Goal: Task Accomplishment & Management: Manage account settings

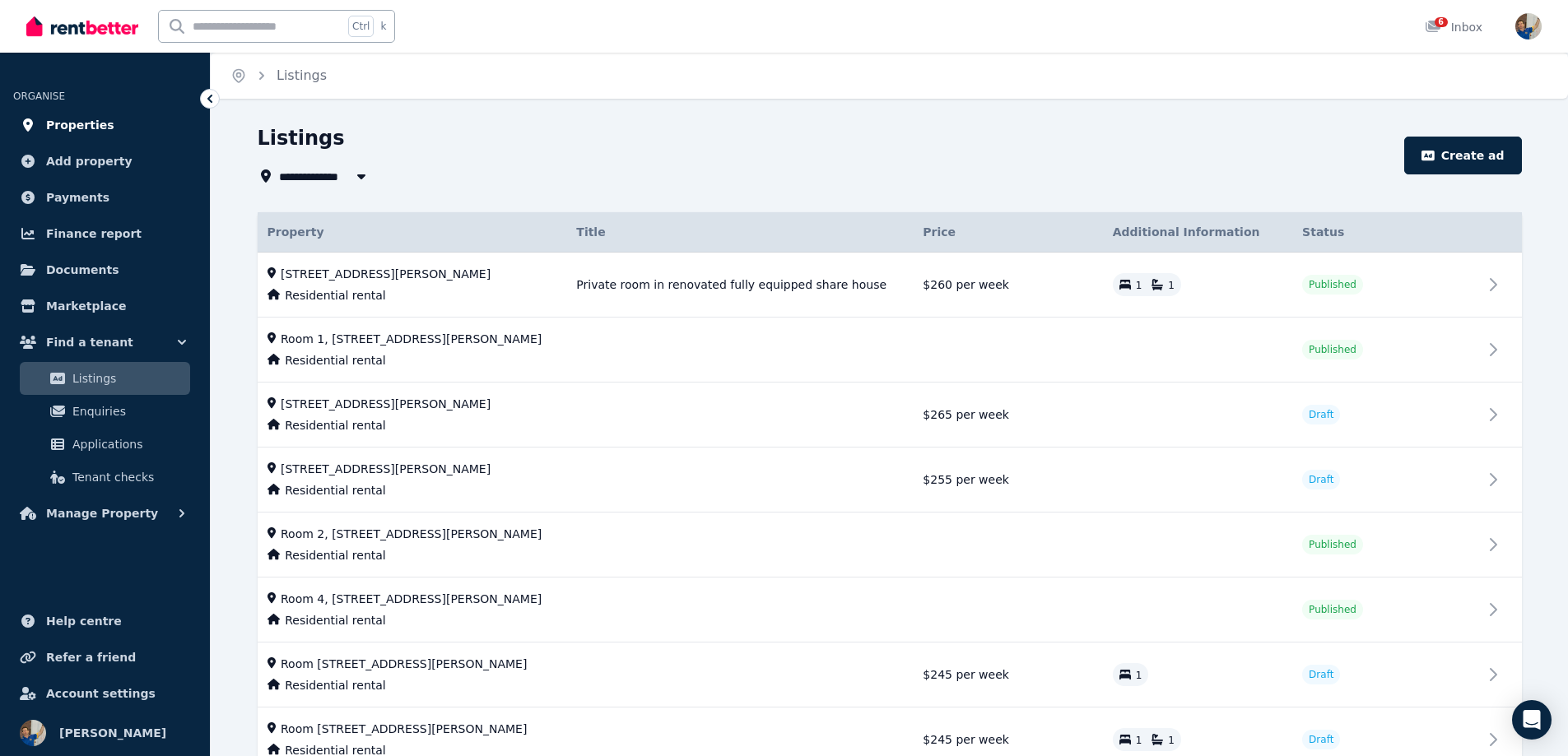
click at [67, 121] on span "Properties" at bounding box center [80, 125] width 69 height 19
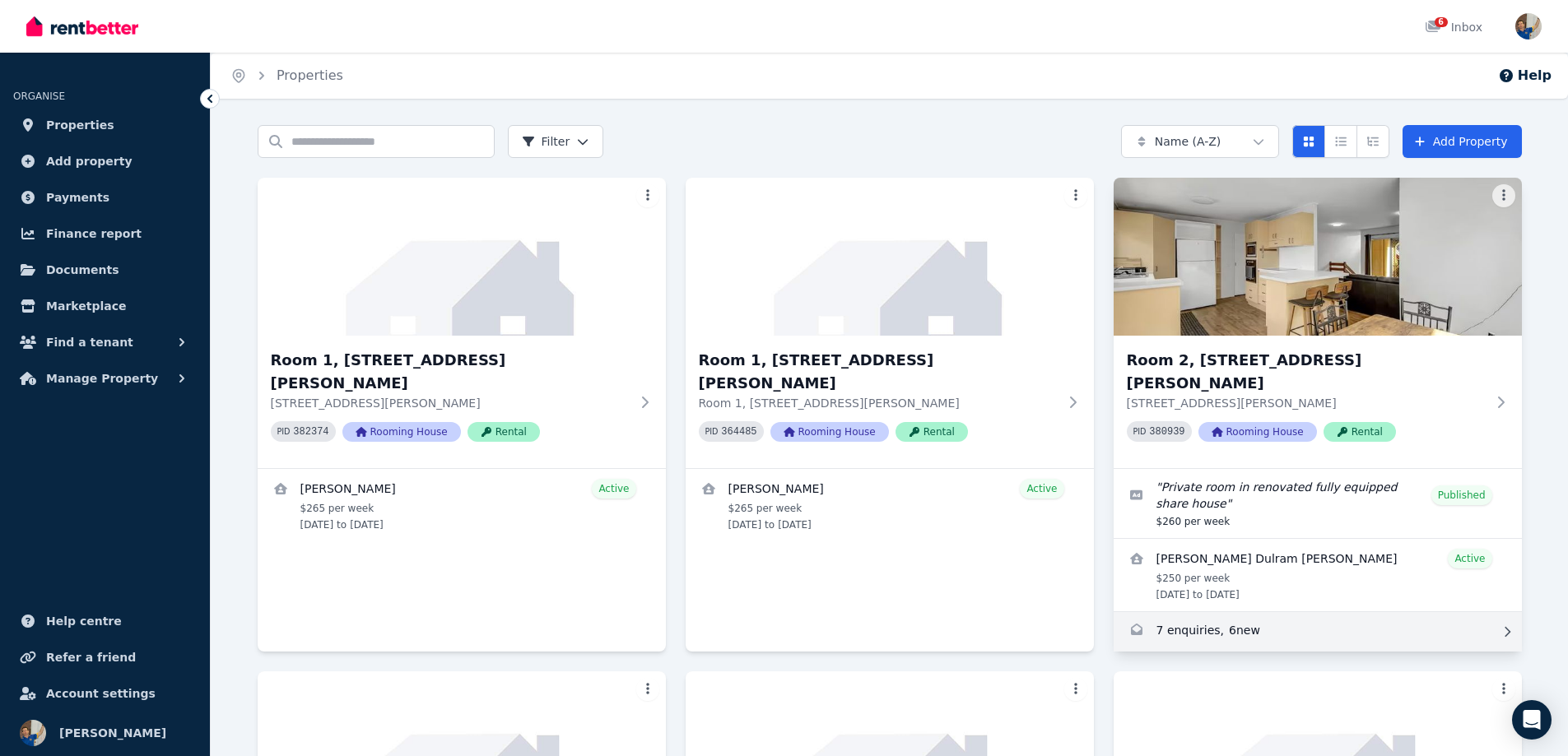
click at [1238, 612] on link "Enquiries for Room 2, 6 Beale St" at bounding box center [1317, 631] width 408 height 40
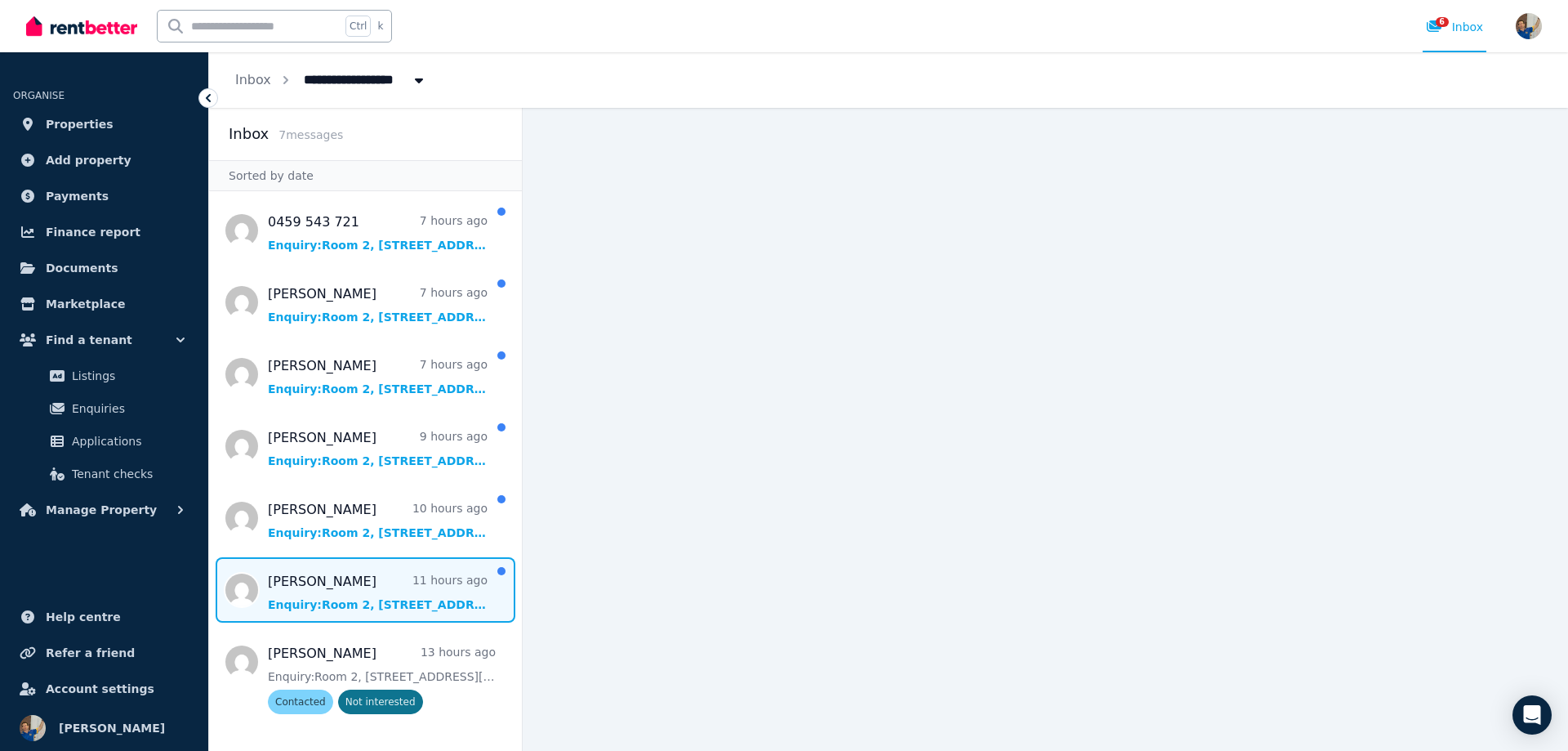
click at [341, 605] on span "Message list" at bounding box center [366, 590] width 313 height 65
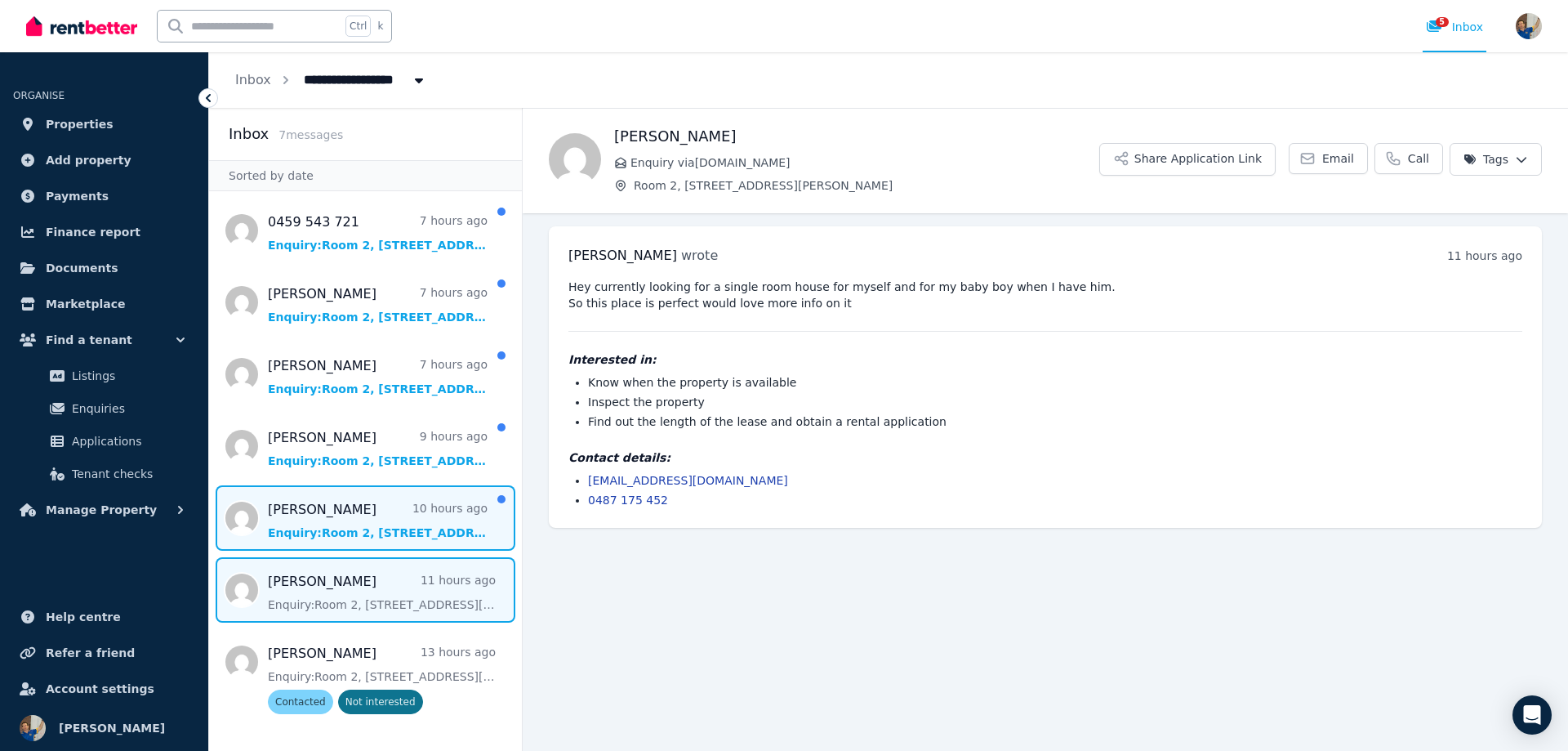
click at [345, 524] on span "Message list" at bounding box center [366, 518] width 313 height 65
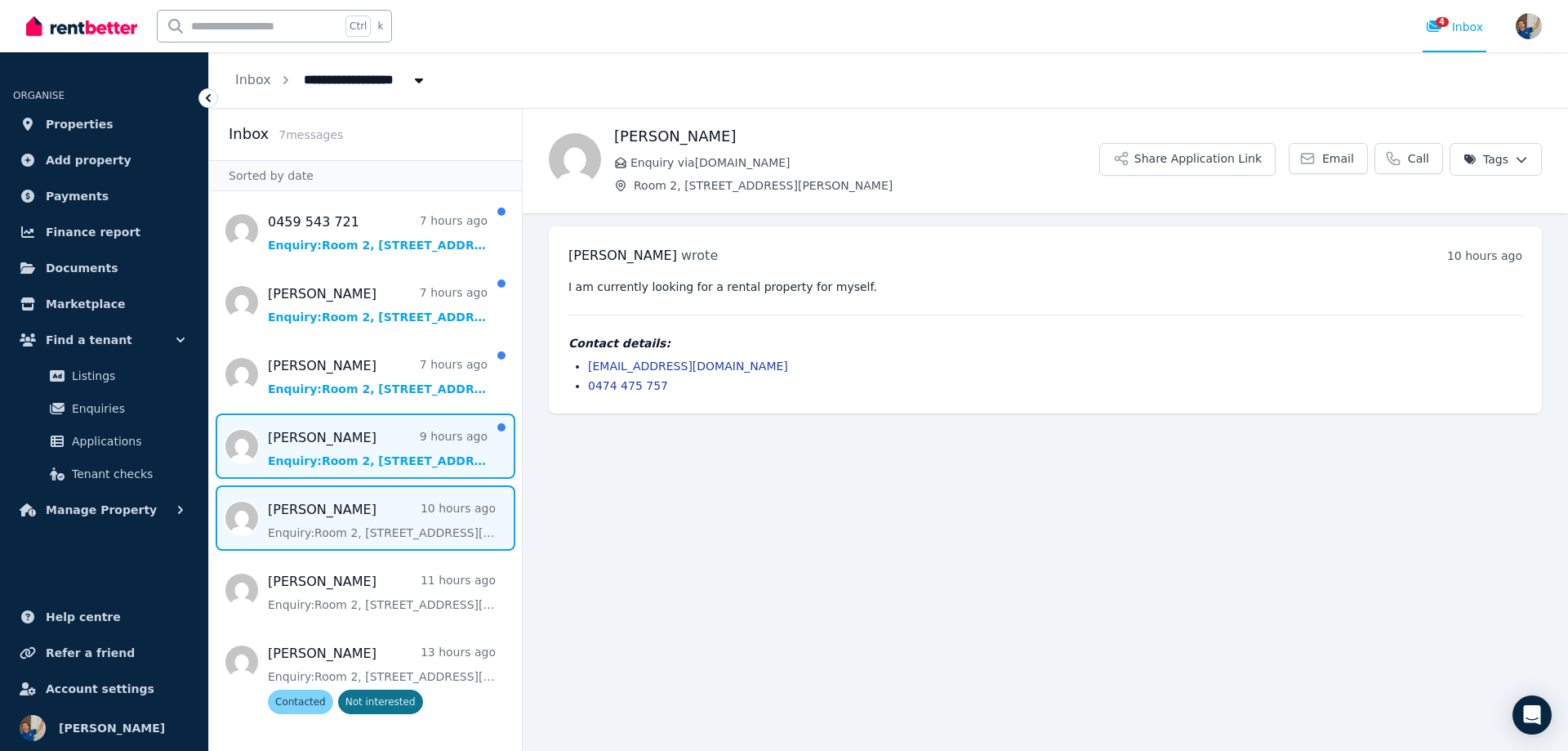
click at [331, 444] on span "Message list" at bounding box center [366, 446] width 313 height 65
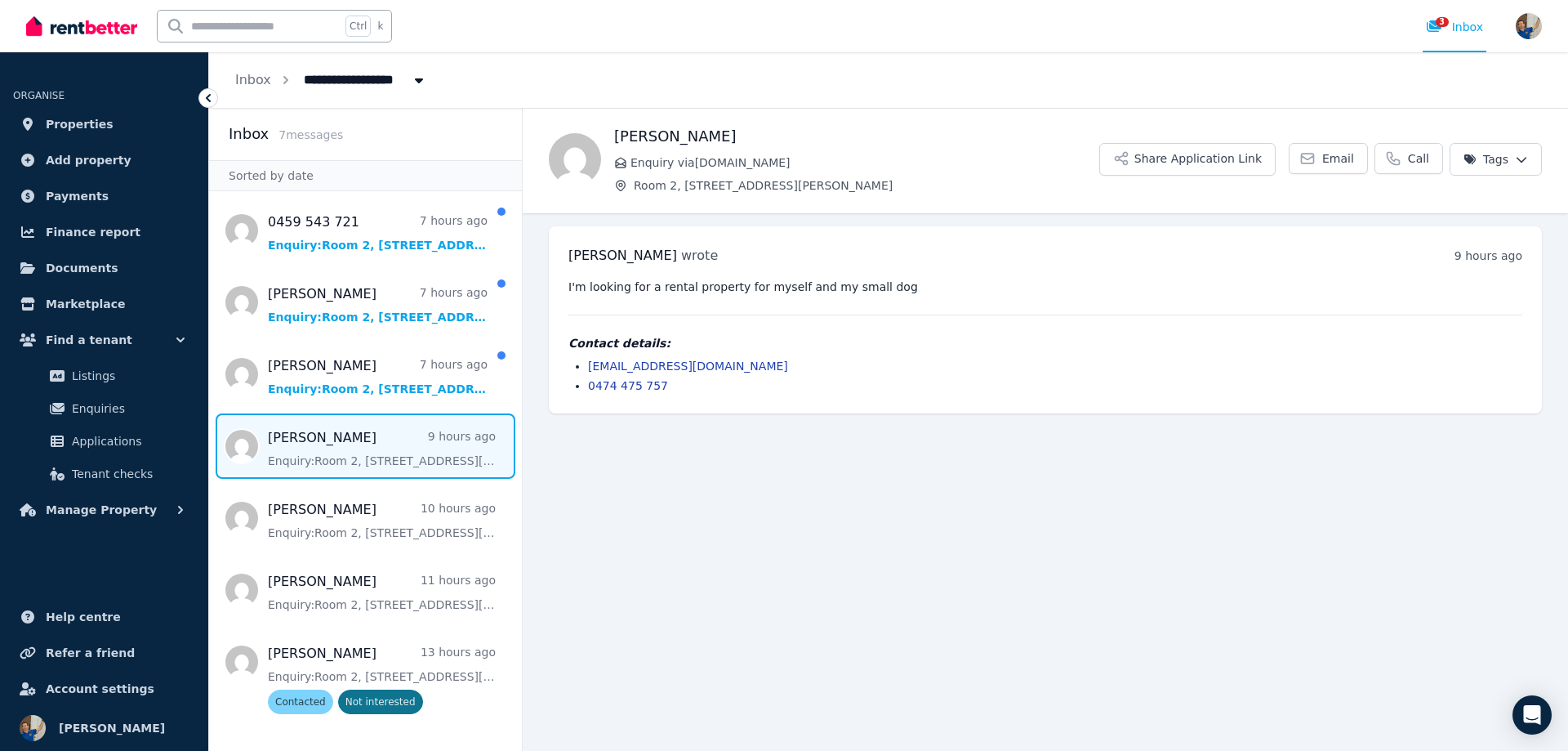
click at [1514, 157] on html "**********" at bounding box center [784, 376] width 1568 height 751
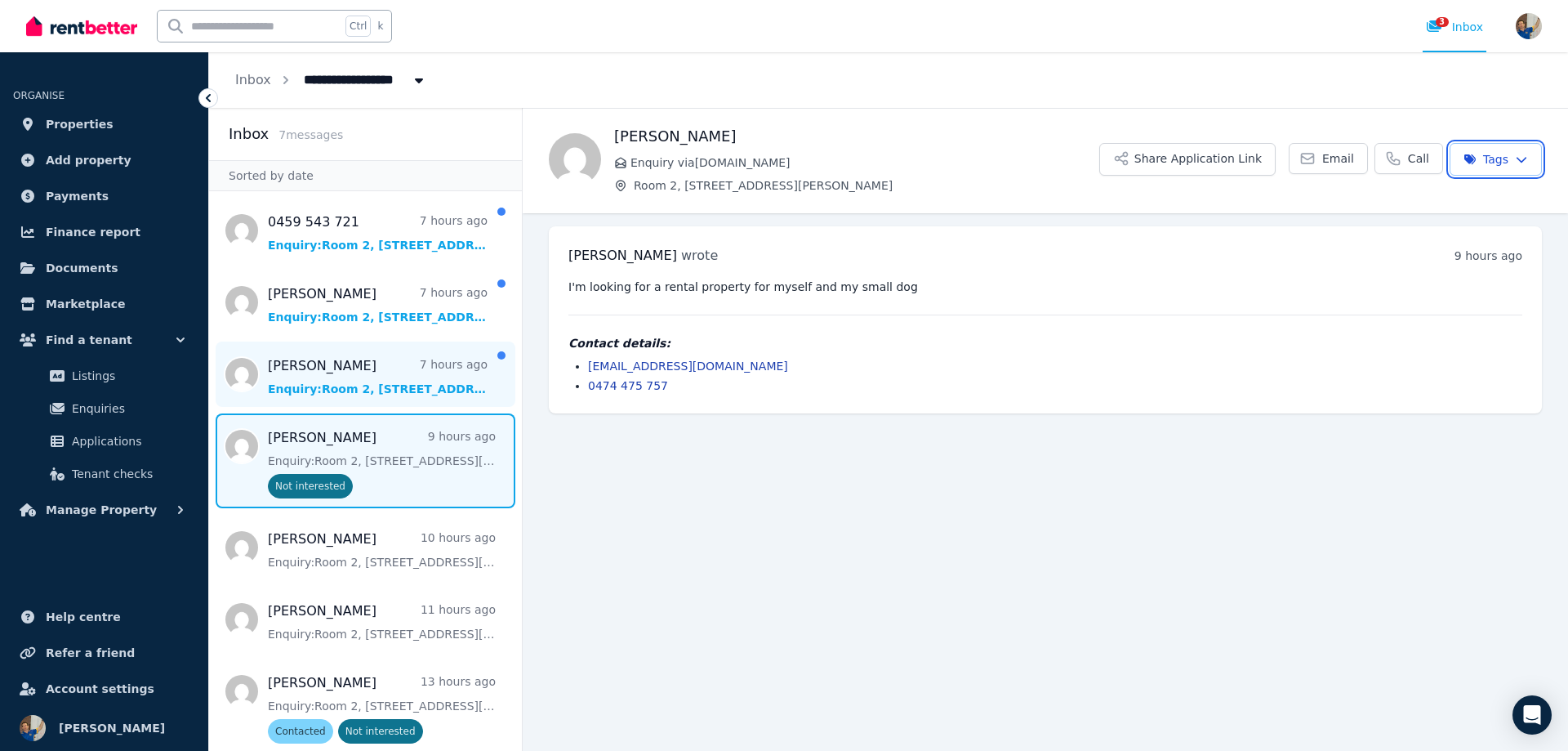
click at [337, 376] on html "**********" at bounding box center [784, 376] width 1568 height 751
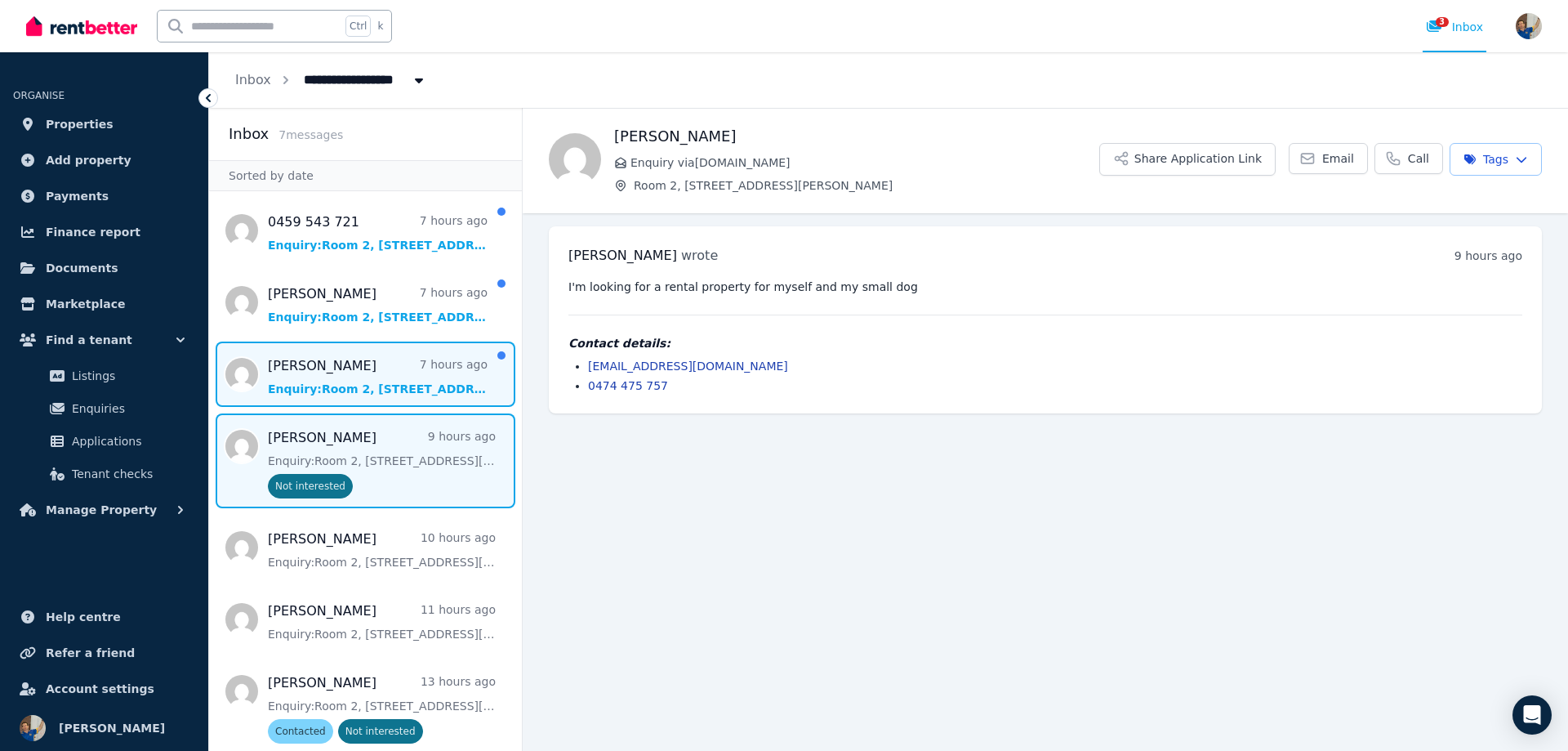
click at [337, 376] on span "Message list" at bounding box center [366, 375] width 313 height 65
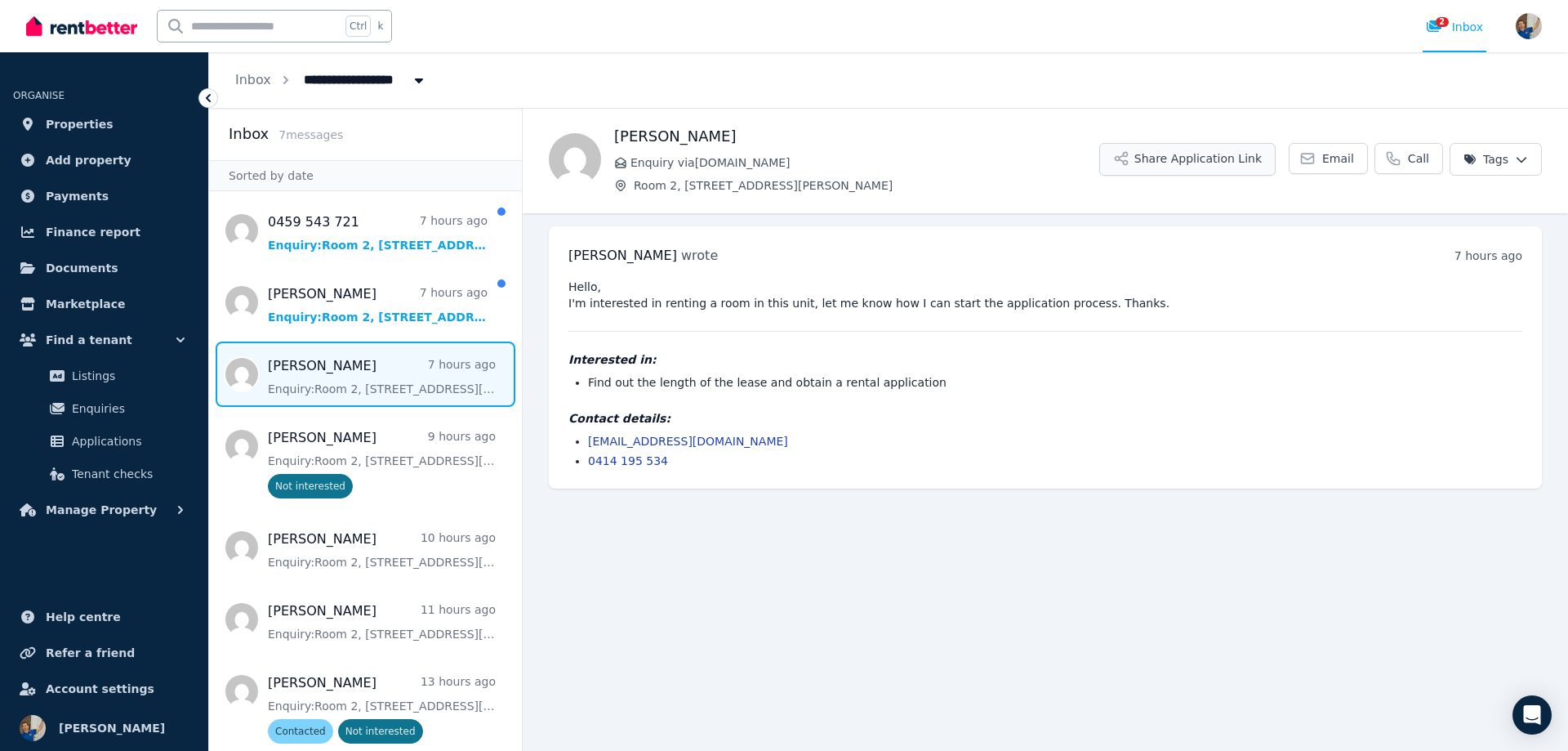
click at [1201, 159] on button "Share Application Link" at bounding box center [1188, 159] width 177 height 33
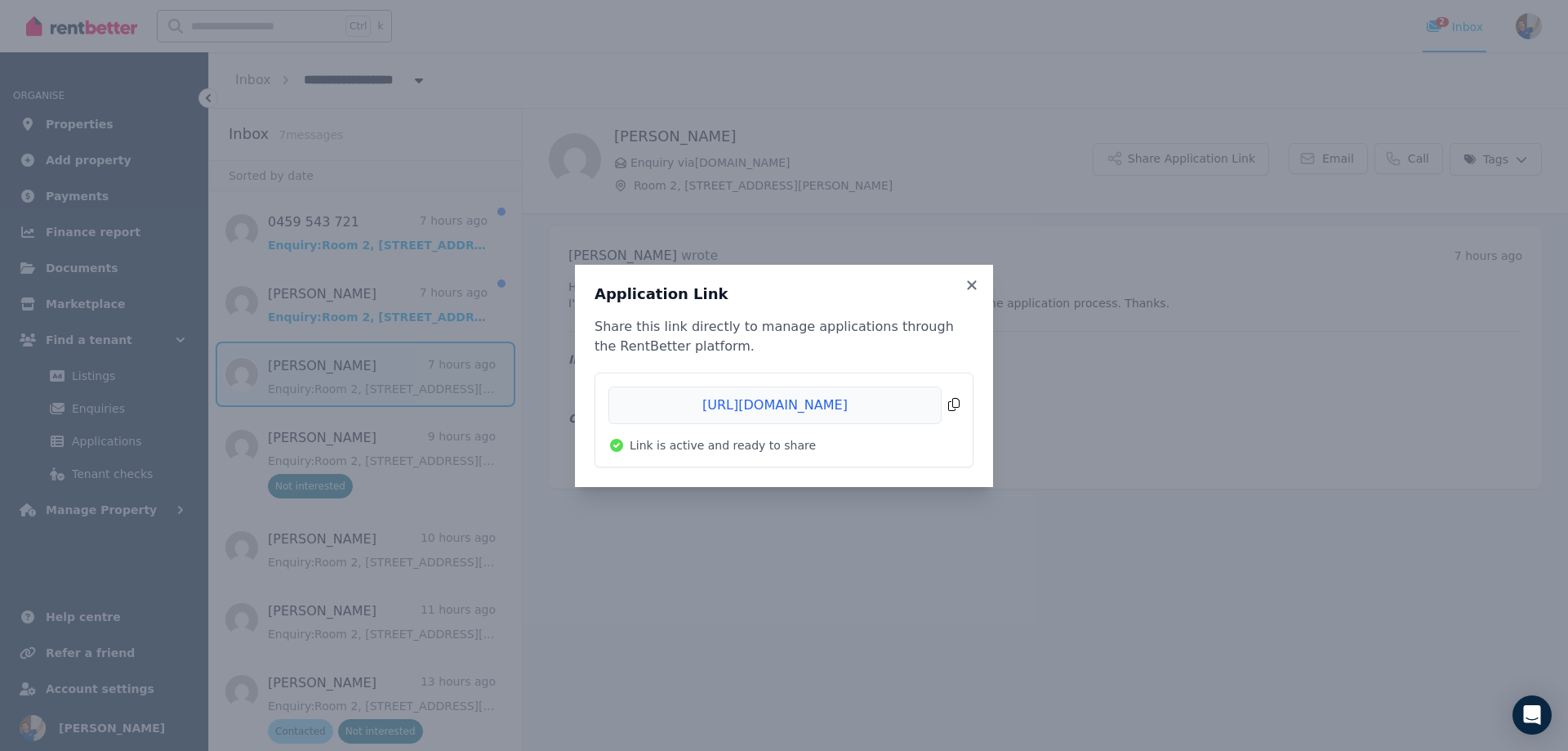
click at [953, 402] on span "Copied!" at bounding box center [784, 404] width 351 height 37
click at [922, 605] on div "Application Link Share this link directly to manage applications through the Re…" at bounding box center [784, 376] width 1568 height 751
click at [966, 281] on icon at bounding box center [972, 284] width 16 height 14
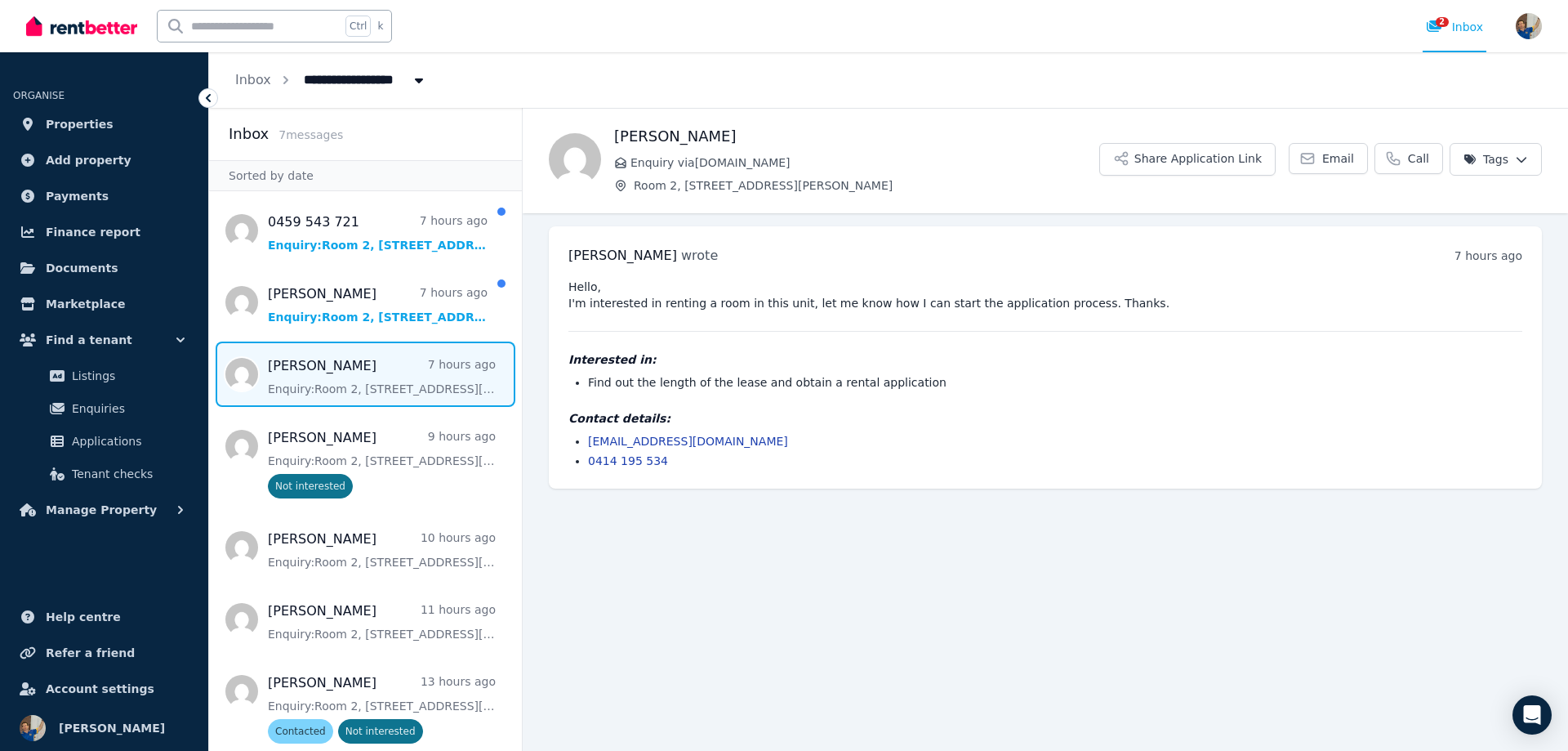
click at [618, 440] on link "[EMAIL_ADDRESS][DOMAIN_NAME]" at bounding box center [688, 442] width 200 height 13
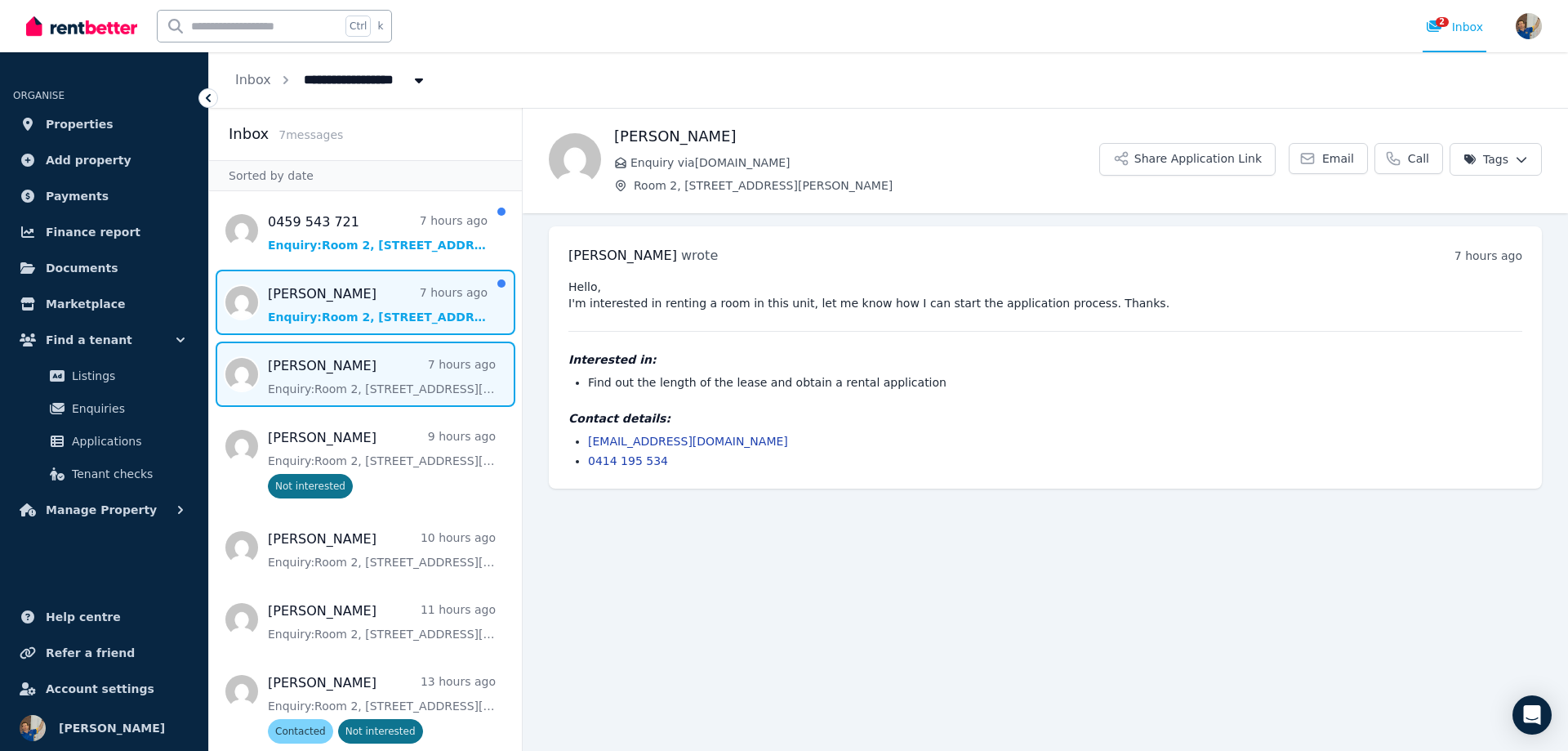
click at [336, 309] on span "Message list" at bounding box center [366, 303] width 313 height 65
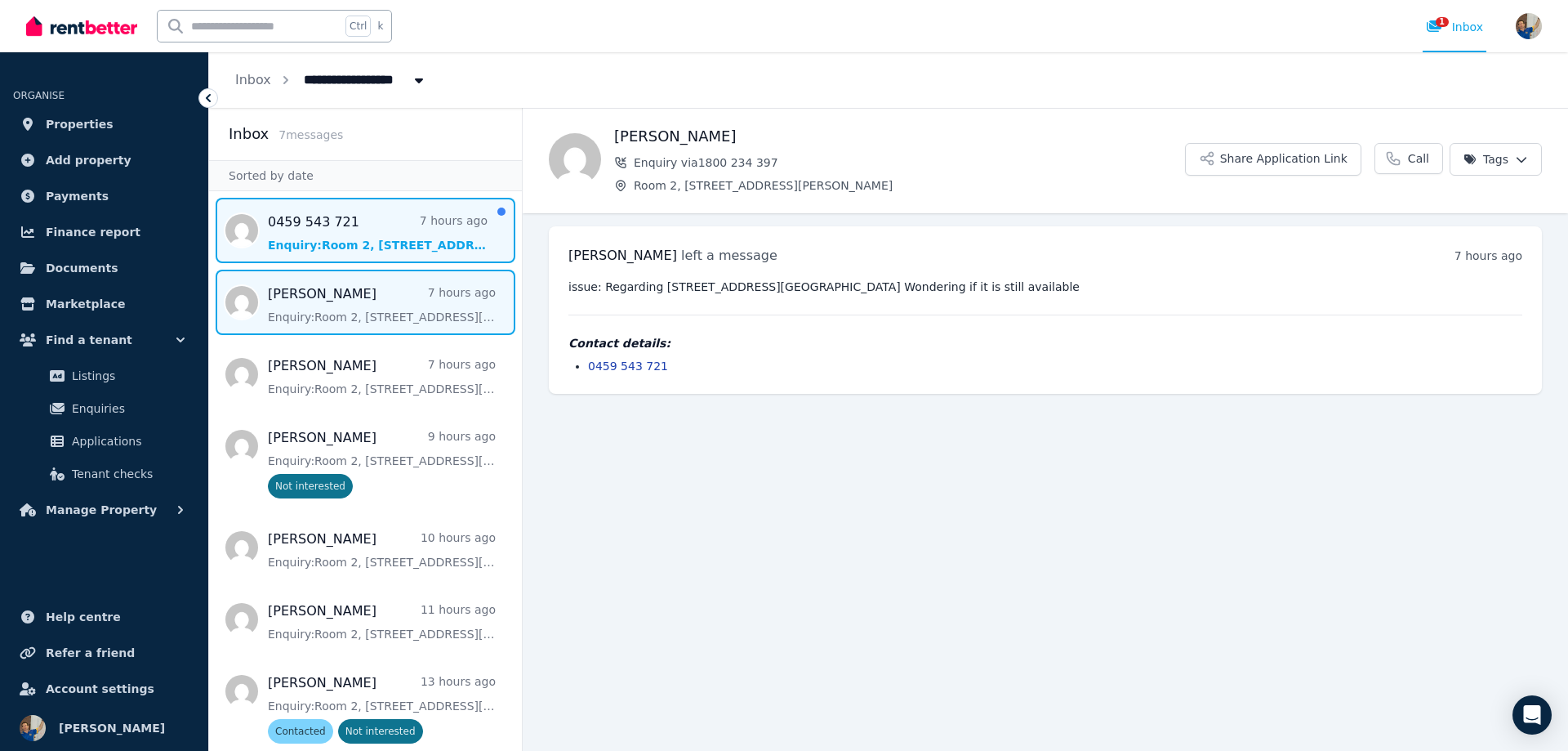
click at [353, 230] on span "Message list" at bounding box center [366, 230] width 313 height 65
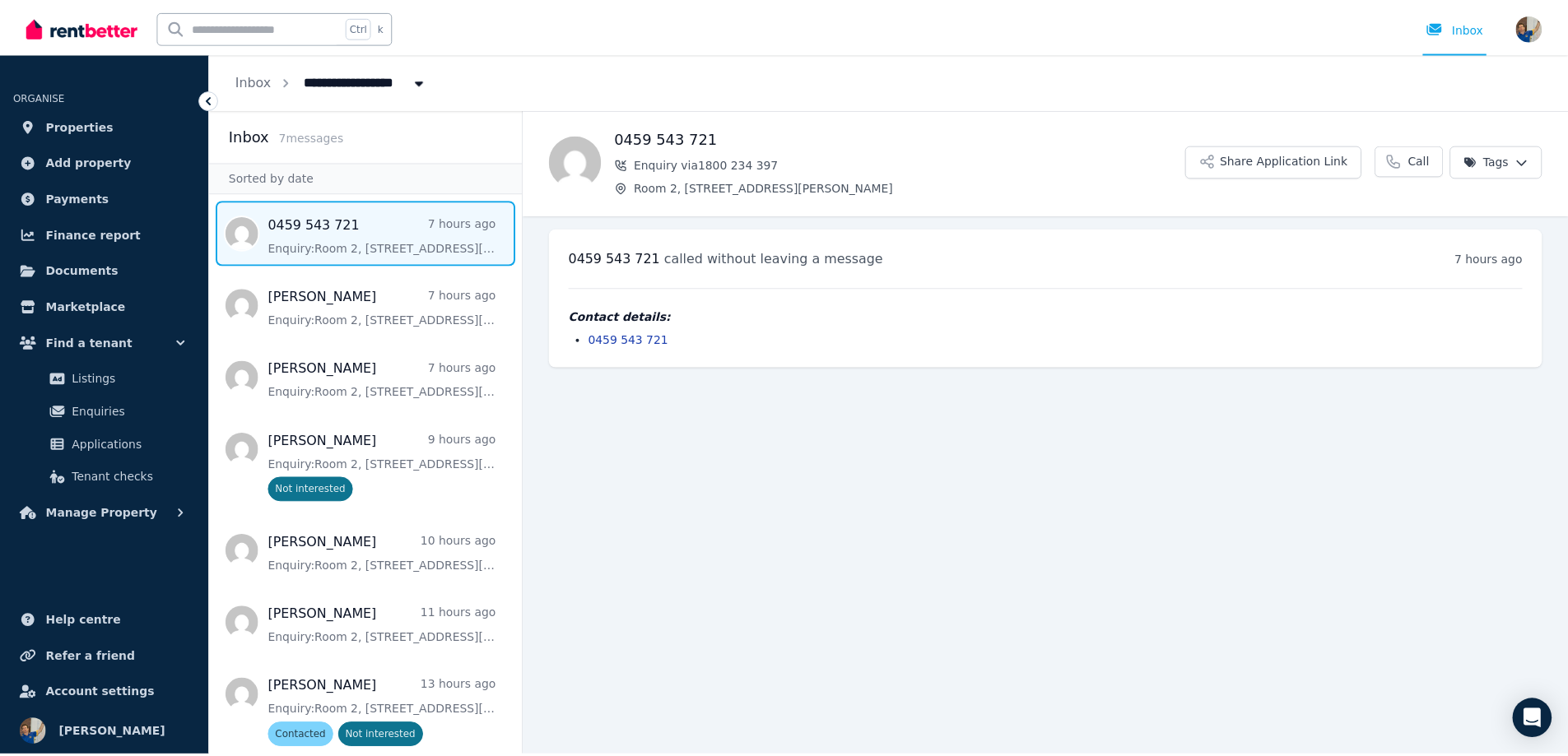
scroll to position [9, 0]
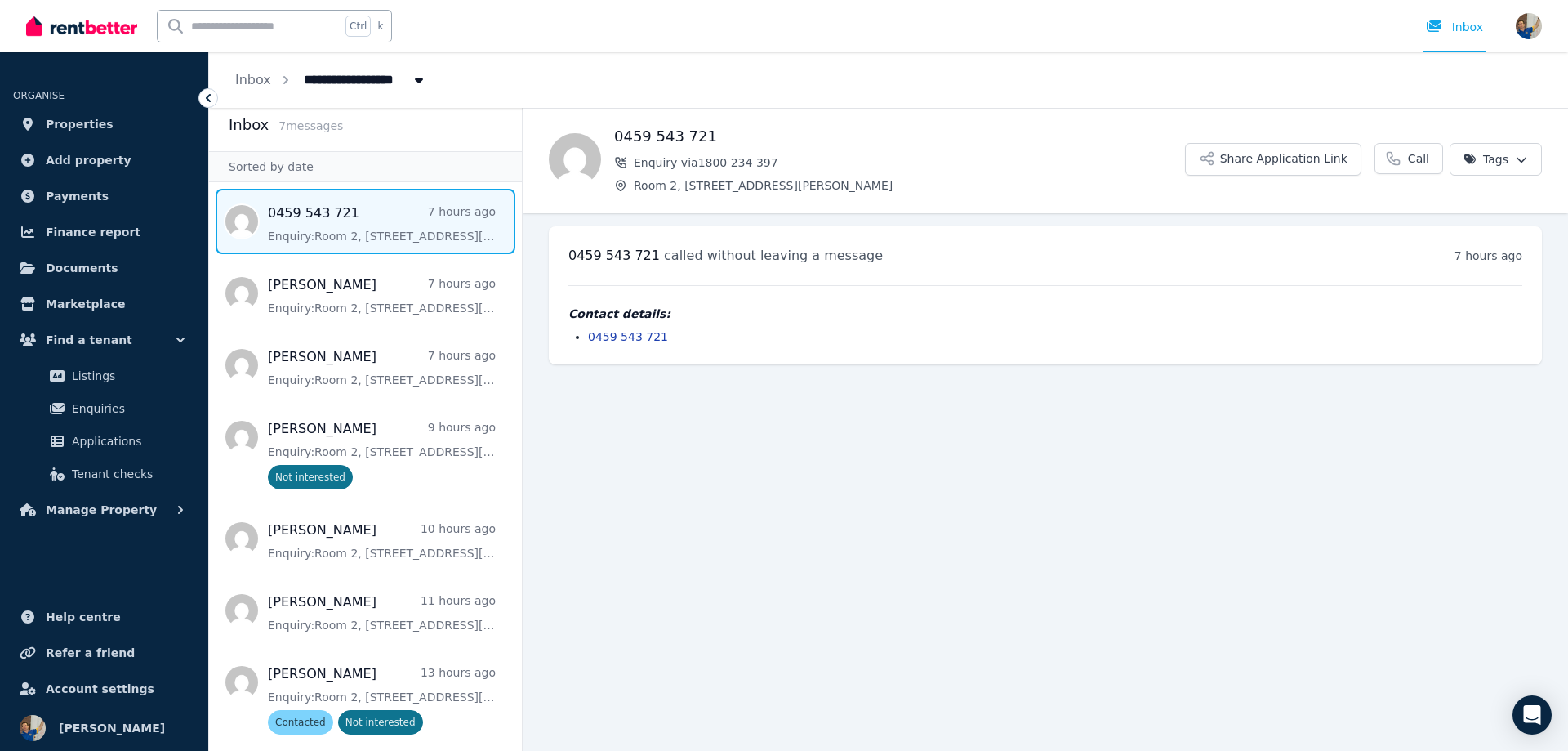
click at [826, 491] on main "Back 0459 543 721 Enquiry [STREET_ADDRESS][PERSON_NAME] Application Link Call T…" at bounding box center [1045, 429] width 1046 height 643
click at [63, 123] on span "Properties" at bounding box center [80, 124] width 68 height 19
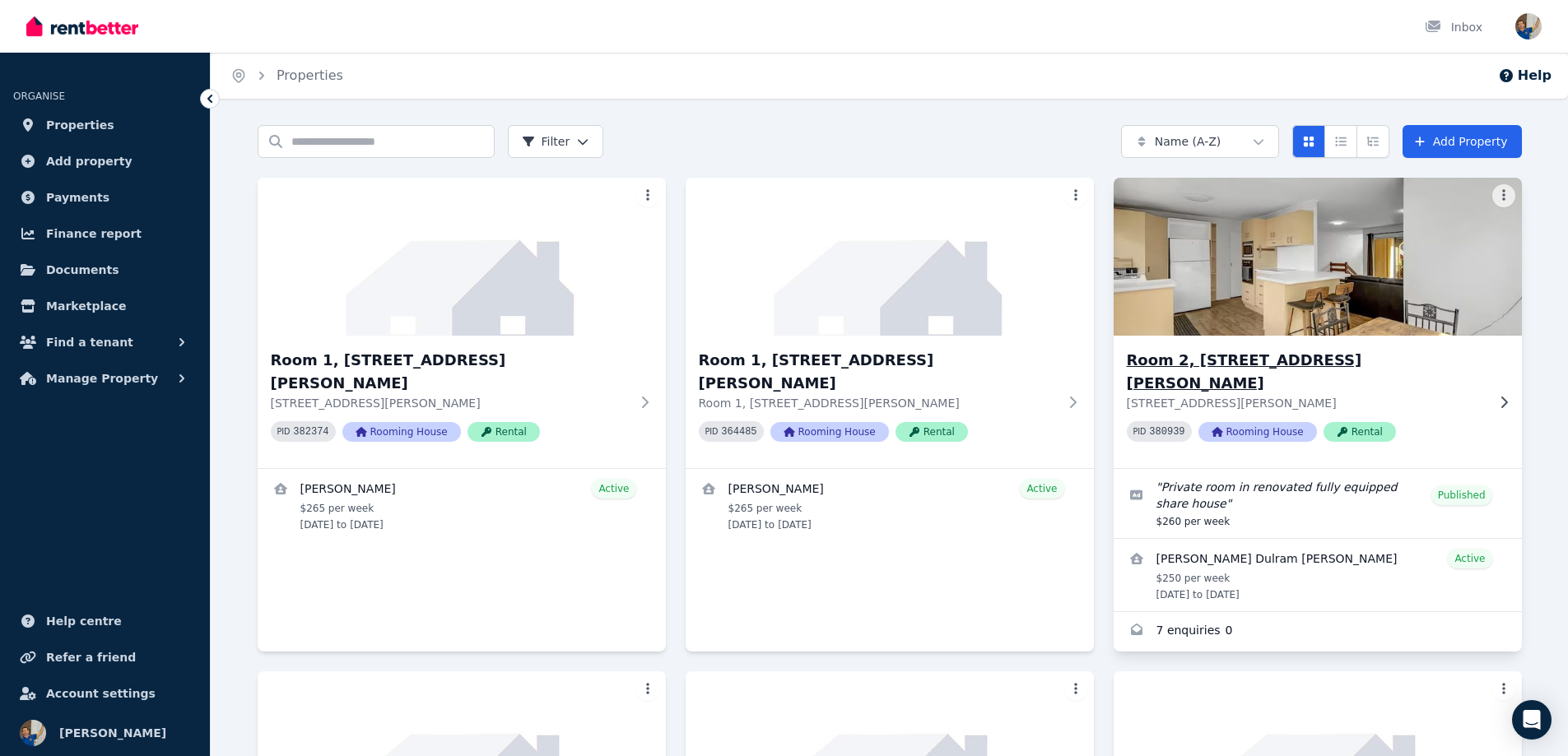
click at [1343, 311] on img at bounding box center [1317, 257] width 429 height 166
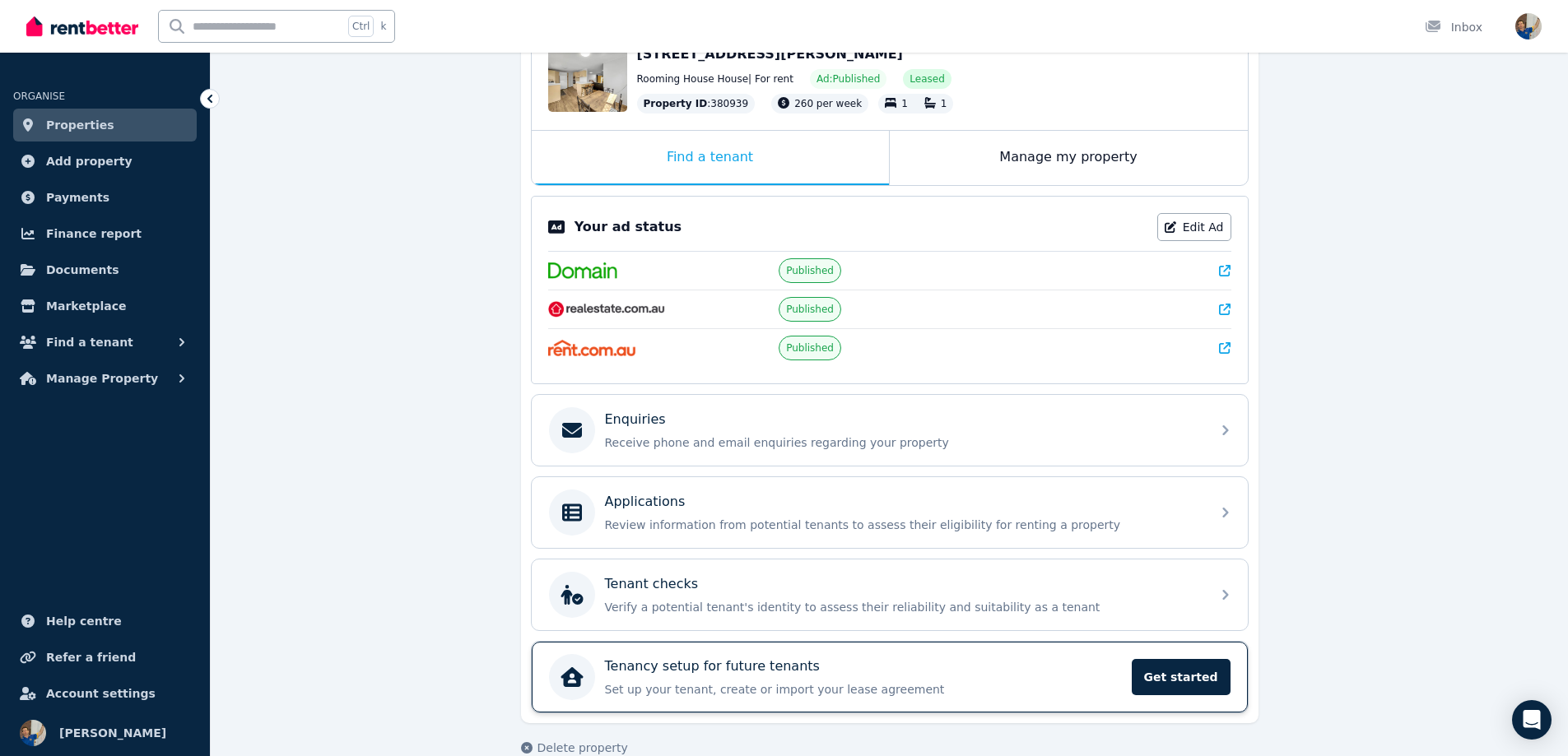
scroll to position [224, 0]
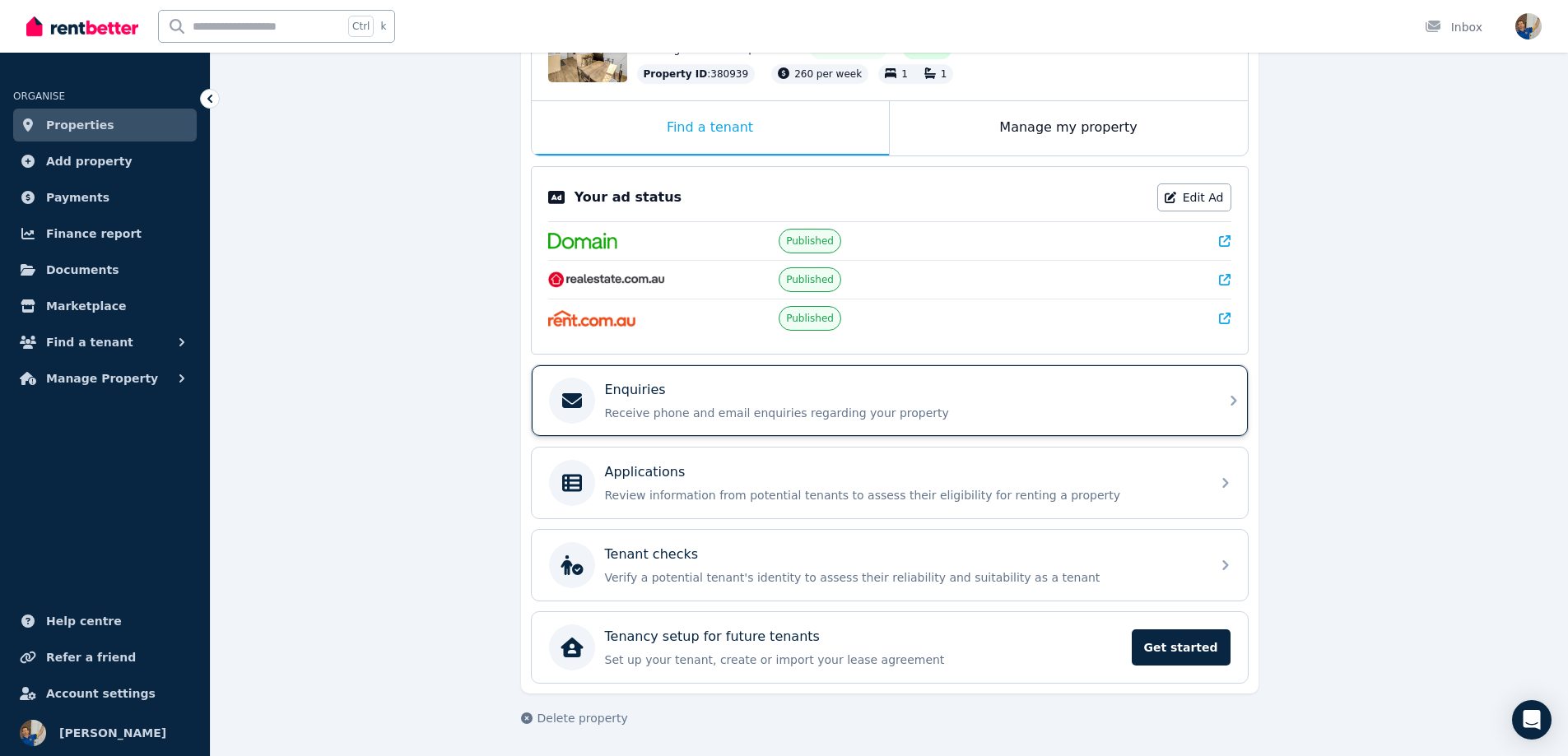
click at [755, 409] on p "Receive phone and email enquiries regarding your property" at bounding box center [902, 413] width 596 height 16
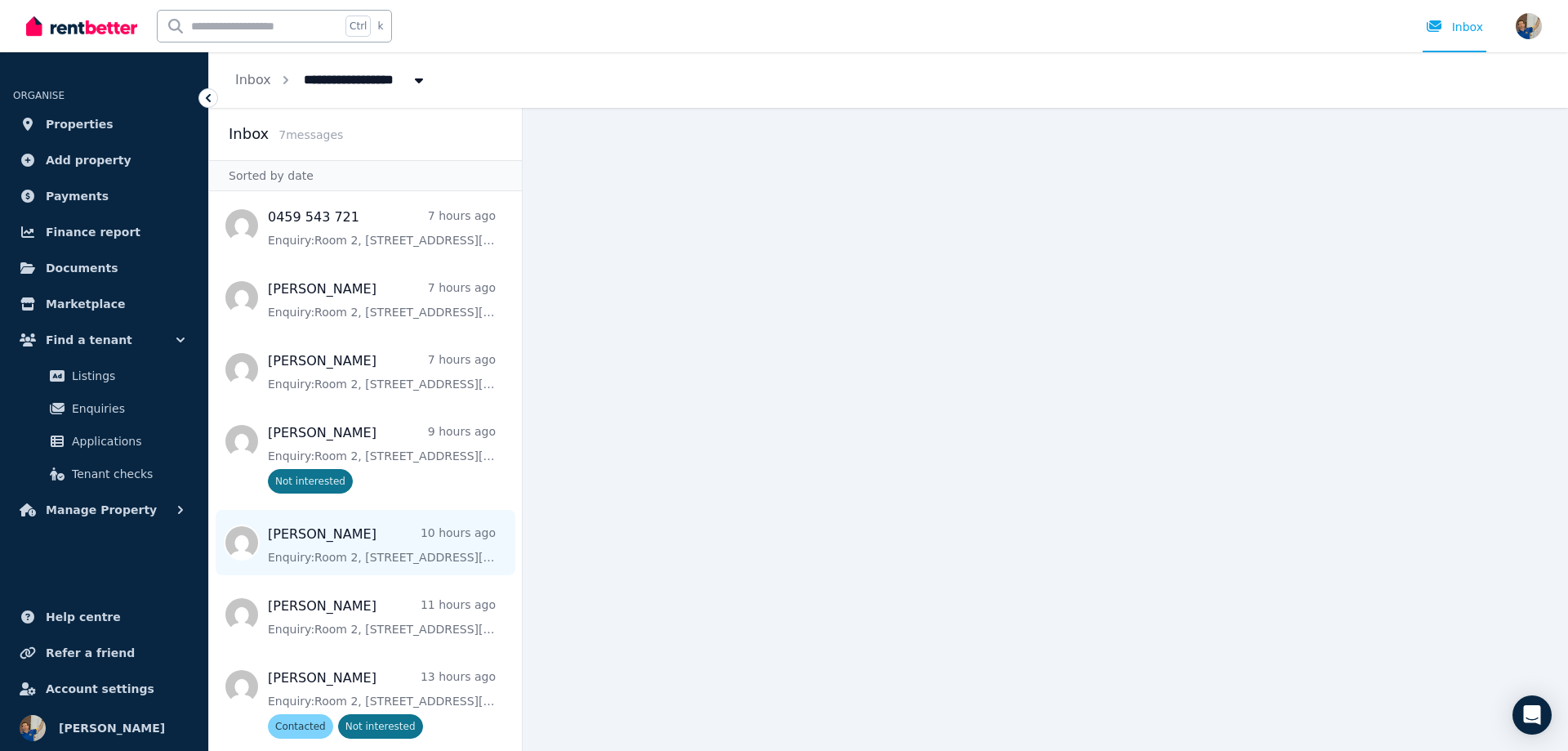
scroll to position [9, 0]
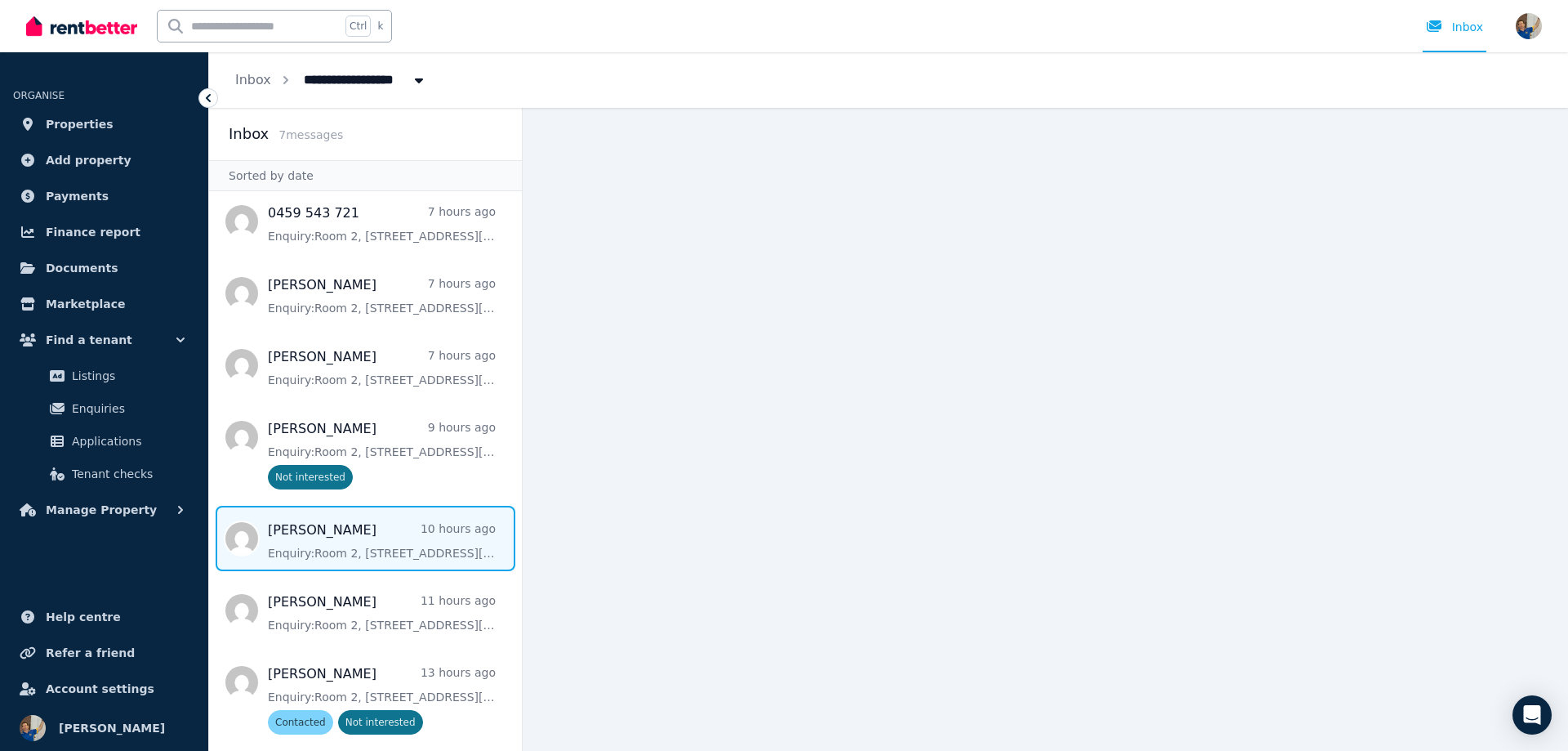
click at [325, 534] on span "Message list" at bounding box center [366, 539] width 313 height 65
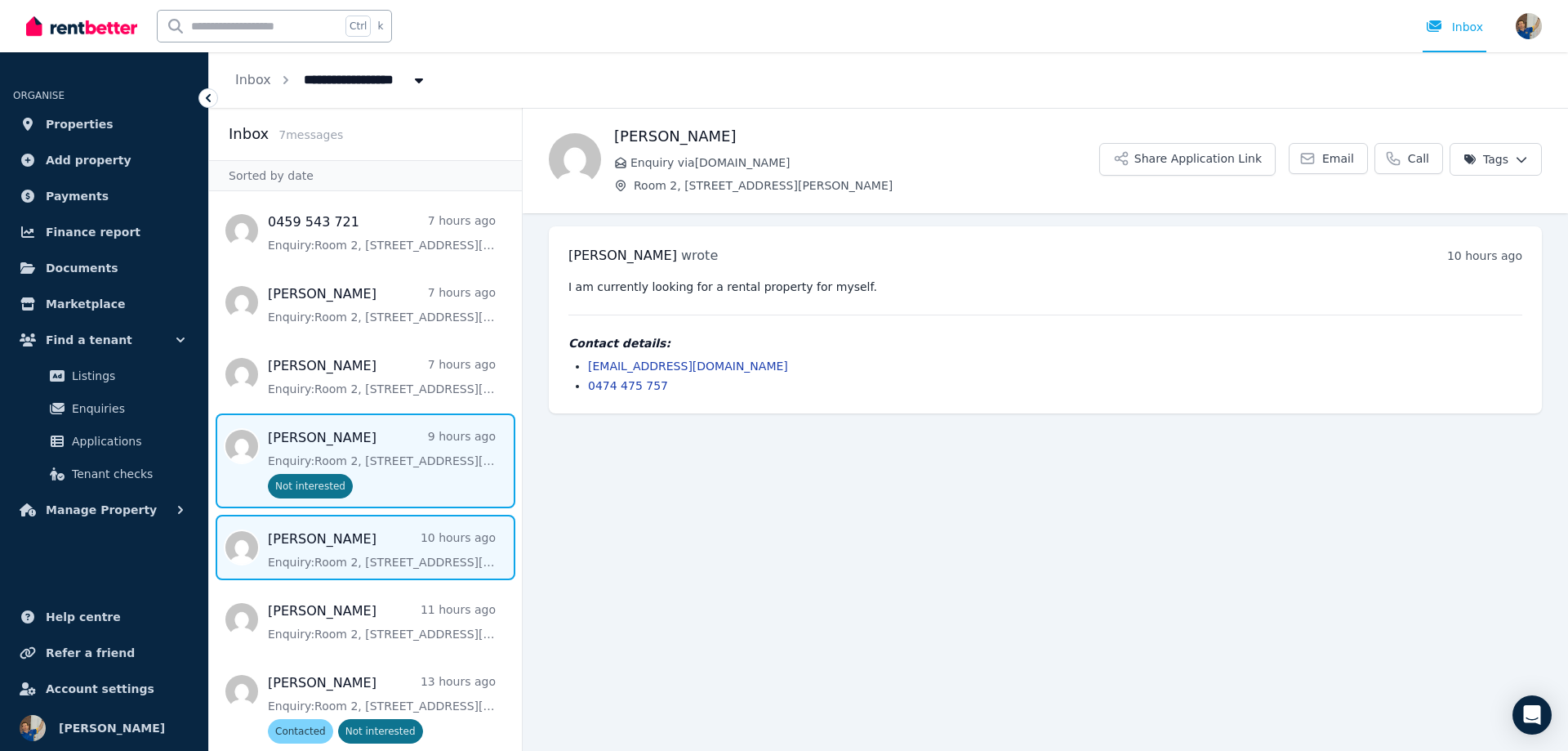
click at [364, 451] on span "Message list" at bounding box center [366, 460] width 313 height 95
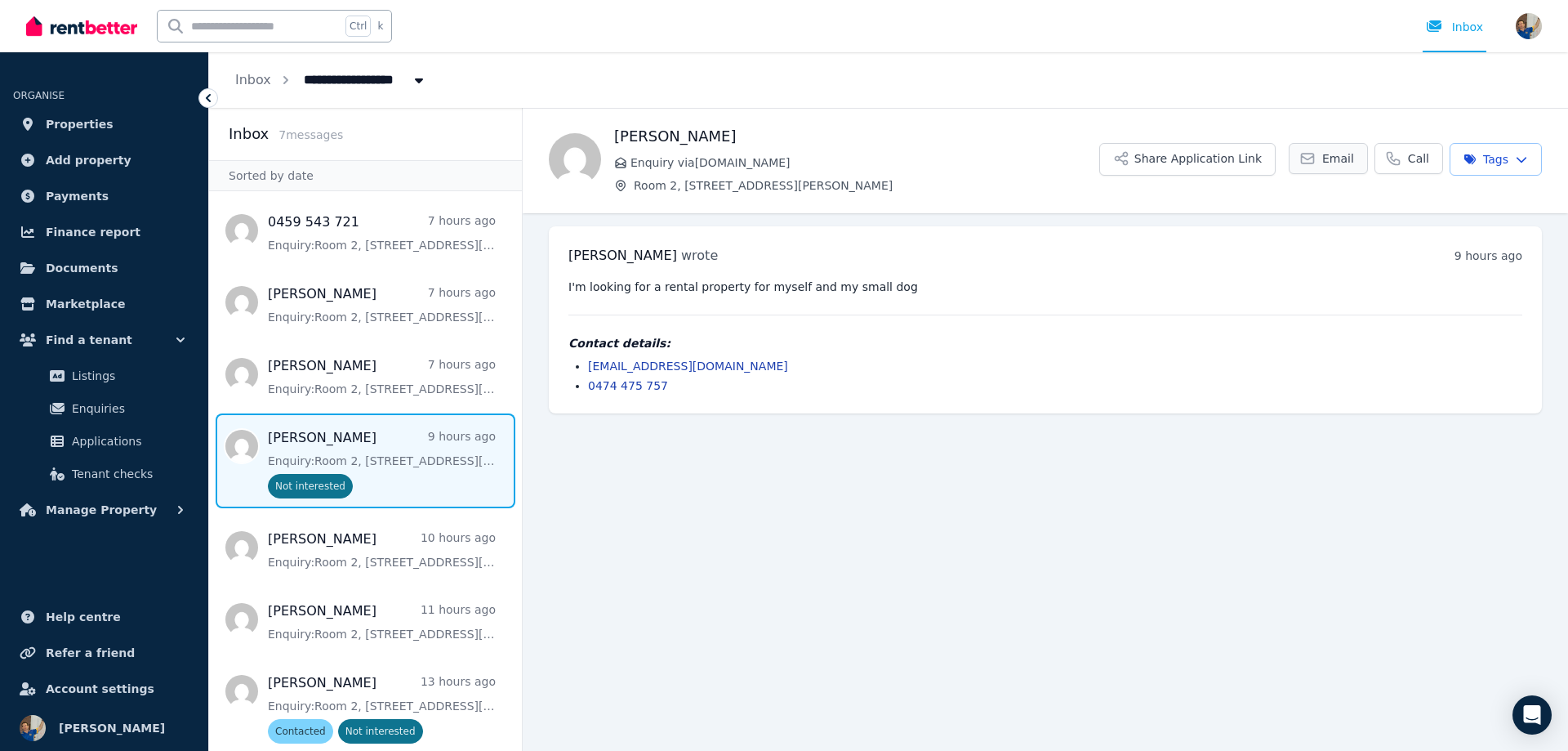
click at [1336, 158] on span "Email" at bounding box center [1338, 158] width 32 height 16
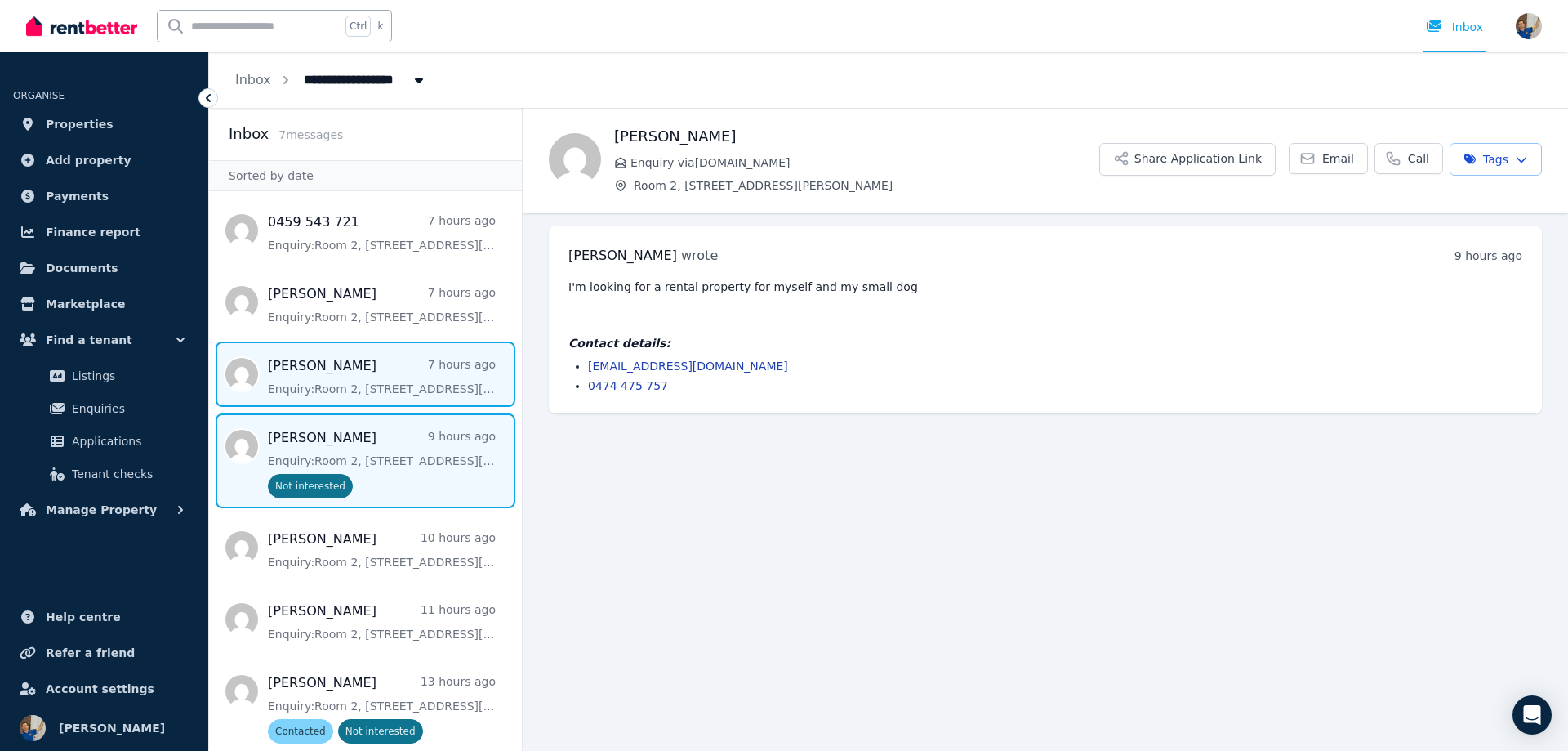
click at [330, 378] on span "Message list" at bounding box center [366, 375] width 313 height 65
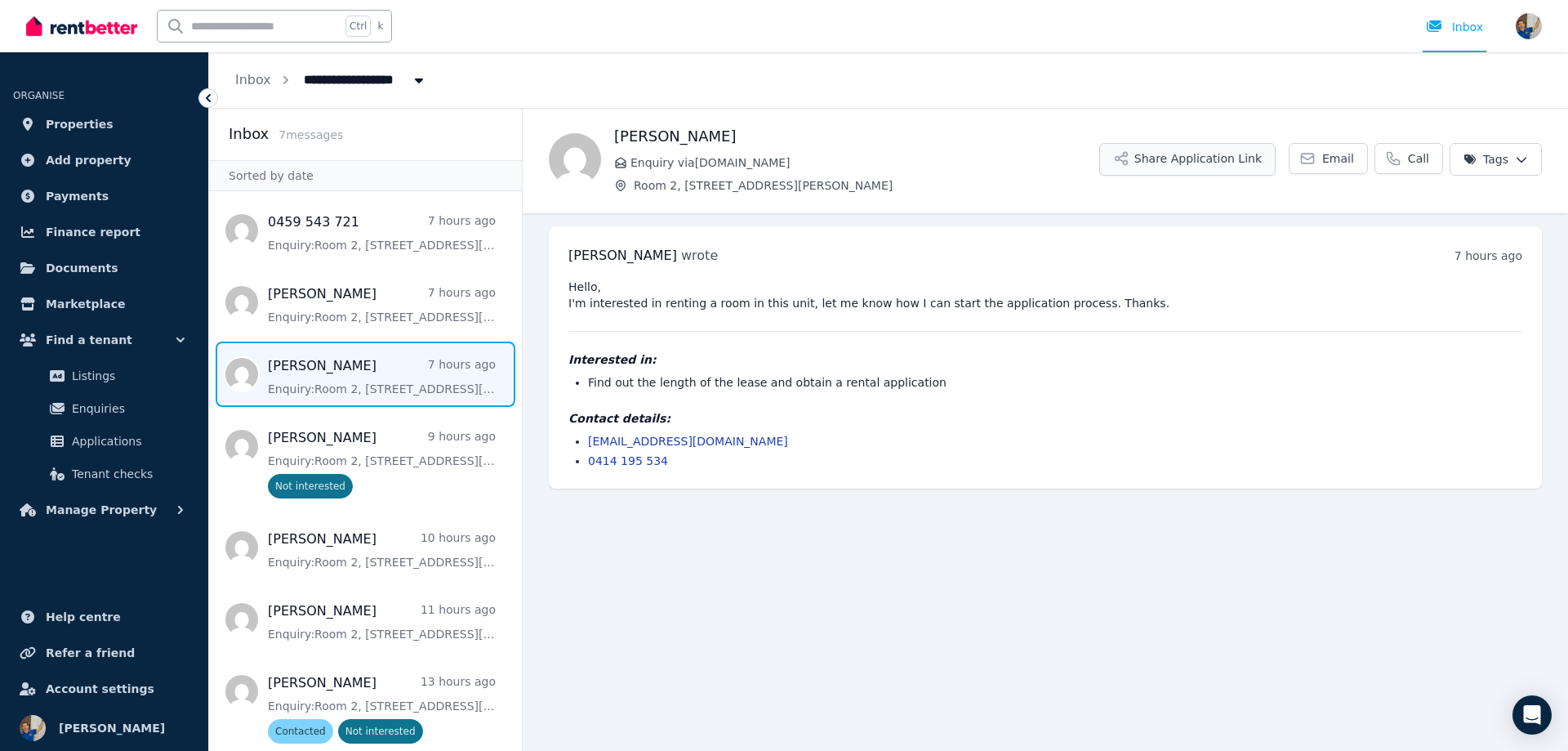
click at [1194, 158] on button "Share Application Link" at bounding box center [1188, 159] width 177 height 33
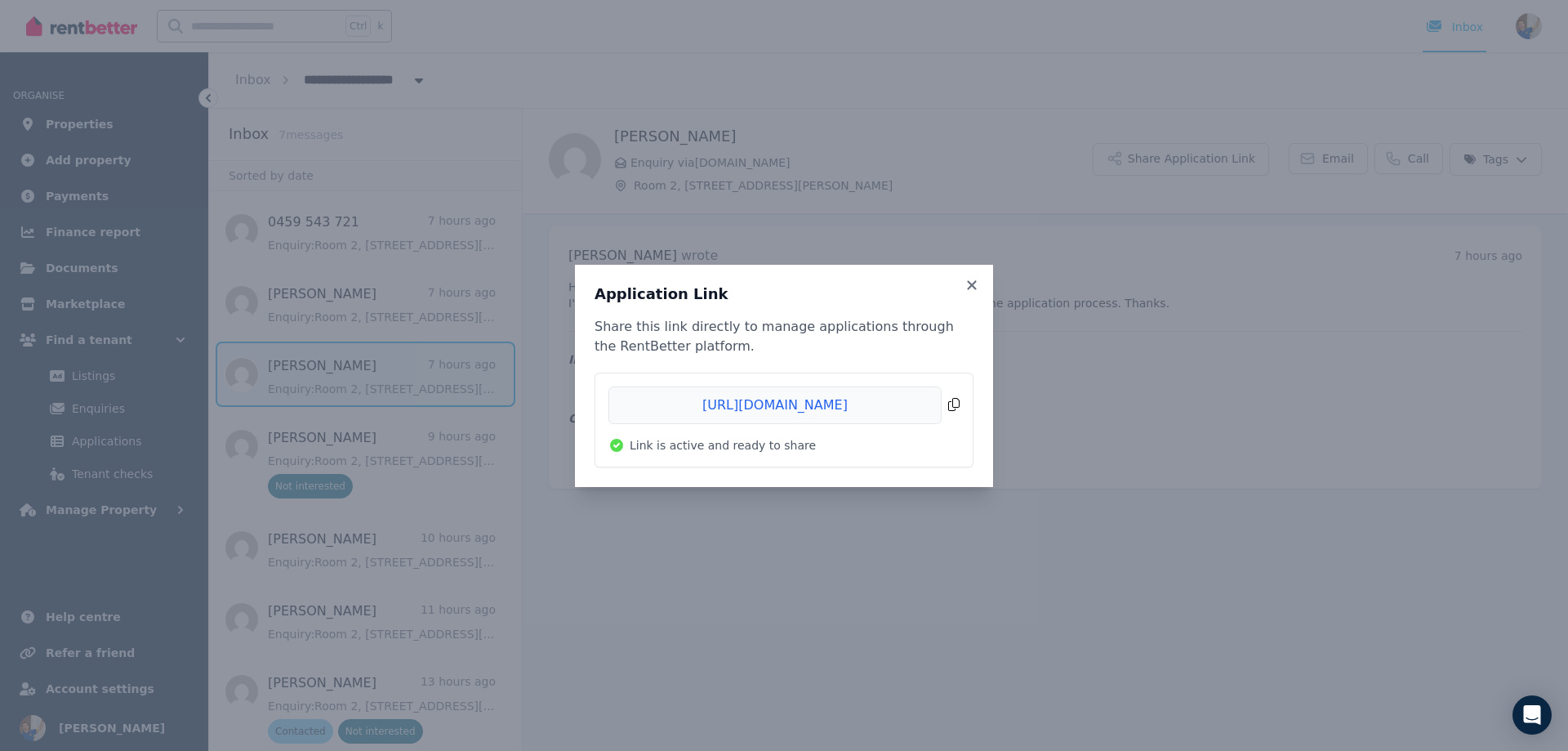
click at [957, 404] on span "Copied!" at bounding box center [784, 404] width 351 height 37
drag, startPoint x: 971, startPoint y: 287, endPoint x: 1039, endPoint y: 288, distance: 68.0
click at [971, 287] on icon at bounding box center [971, 284] width 9 height 9
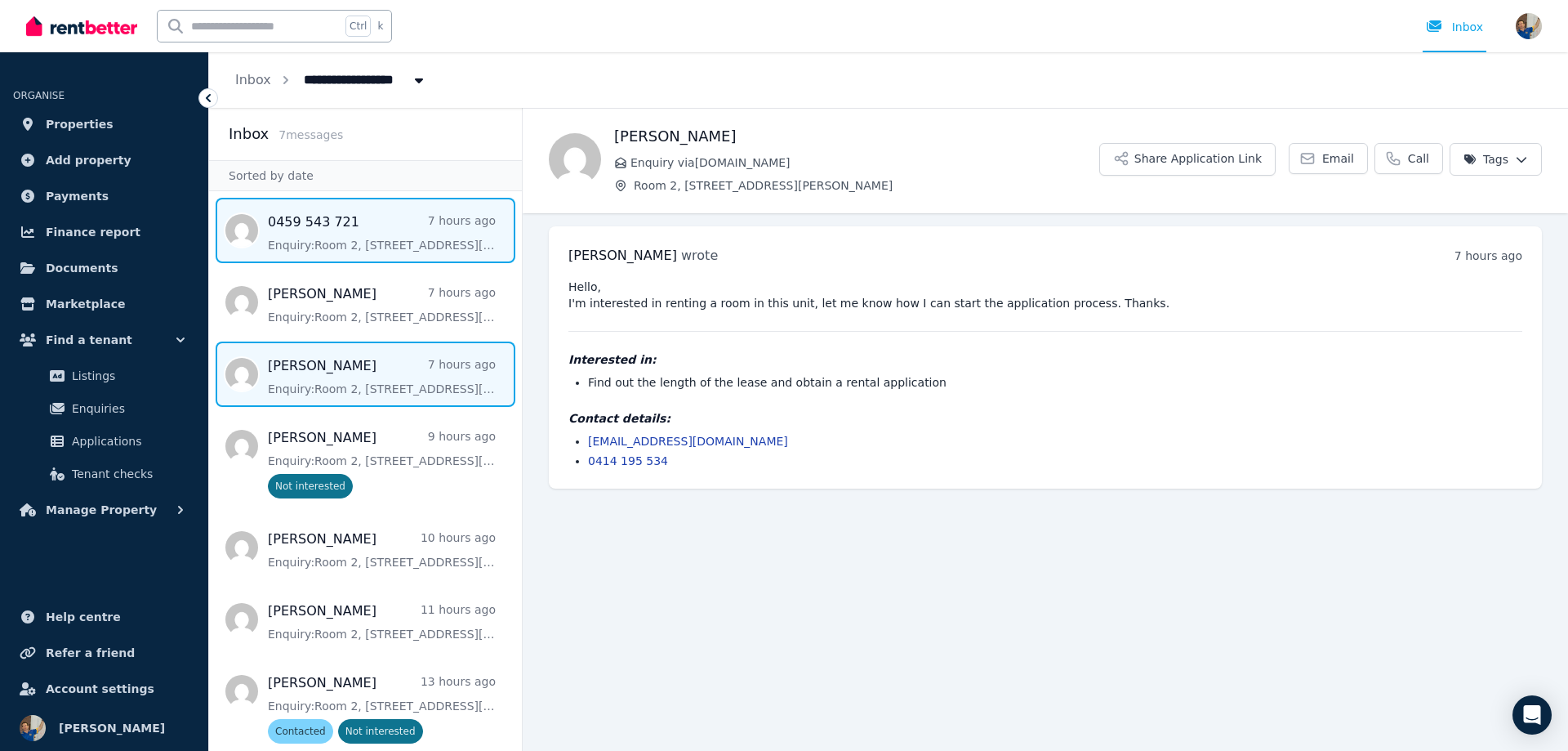
click at [306, 239] on span "Message list" at bounding box center [366, 230] width 313 height 65
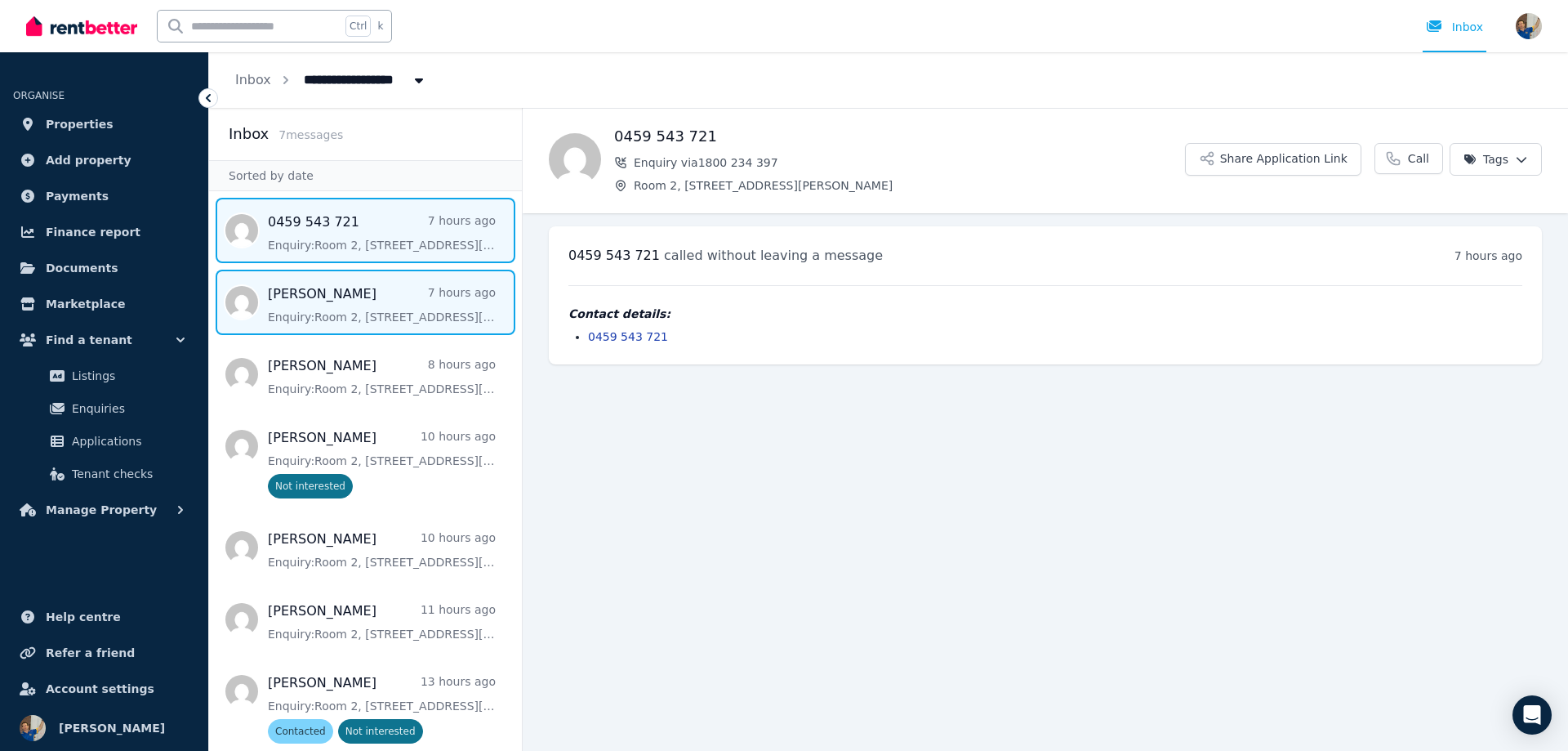
click at [299, 303] on span "Message list" at bounding box center [366, 303] width 313 height 65
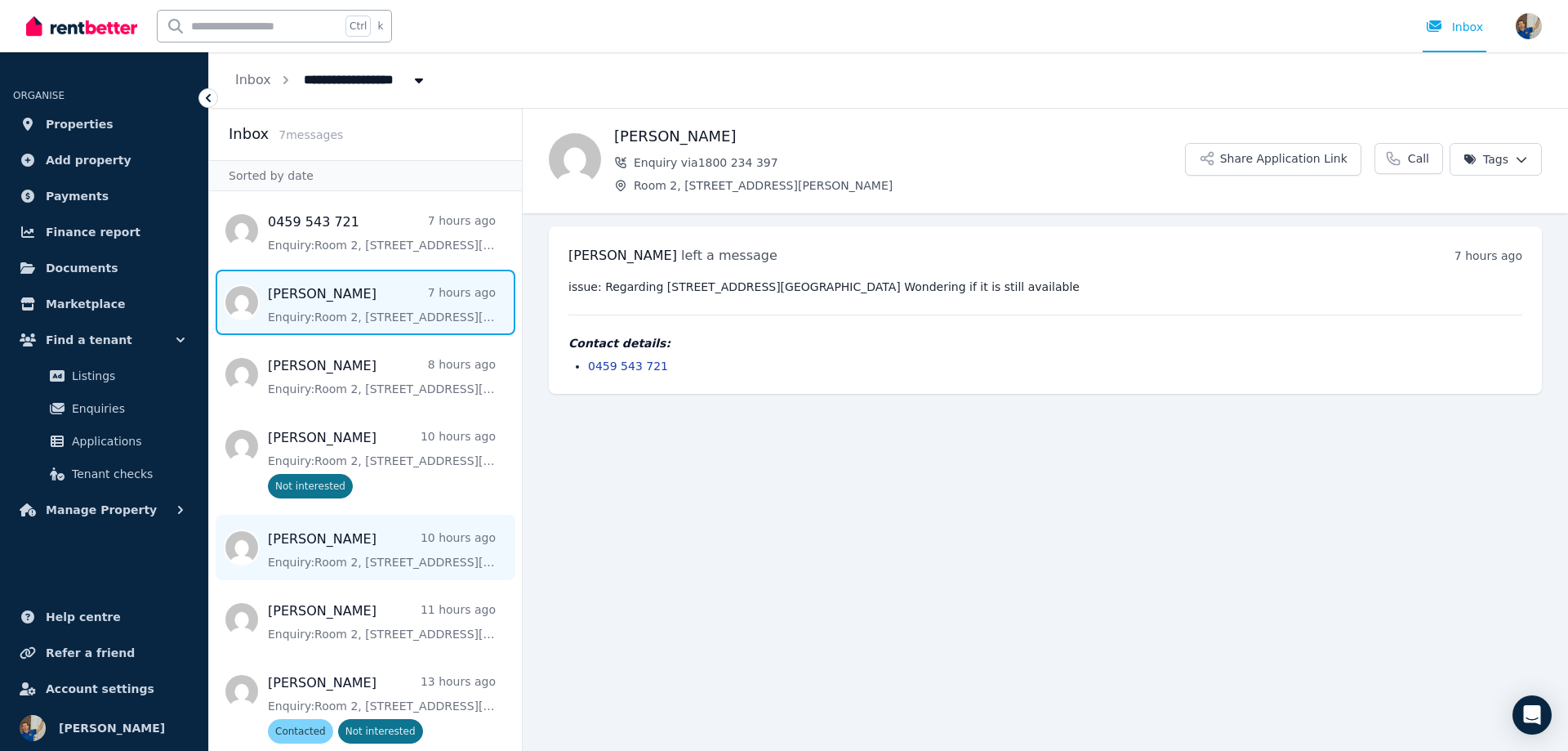
scroll to position [9, 0]
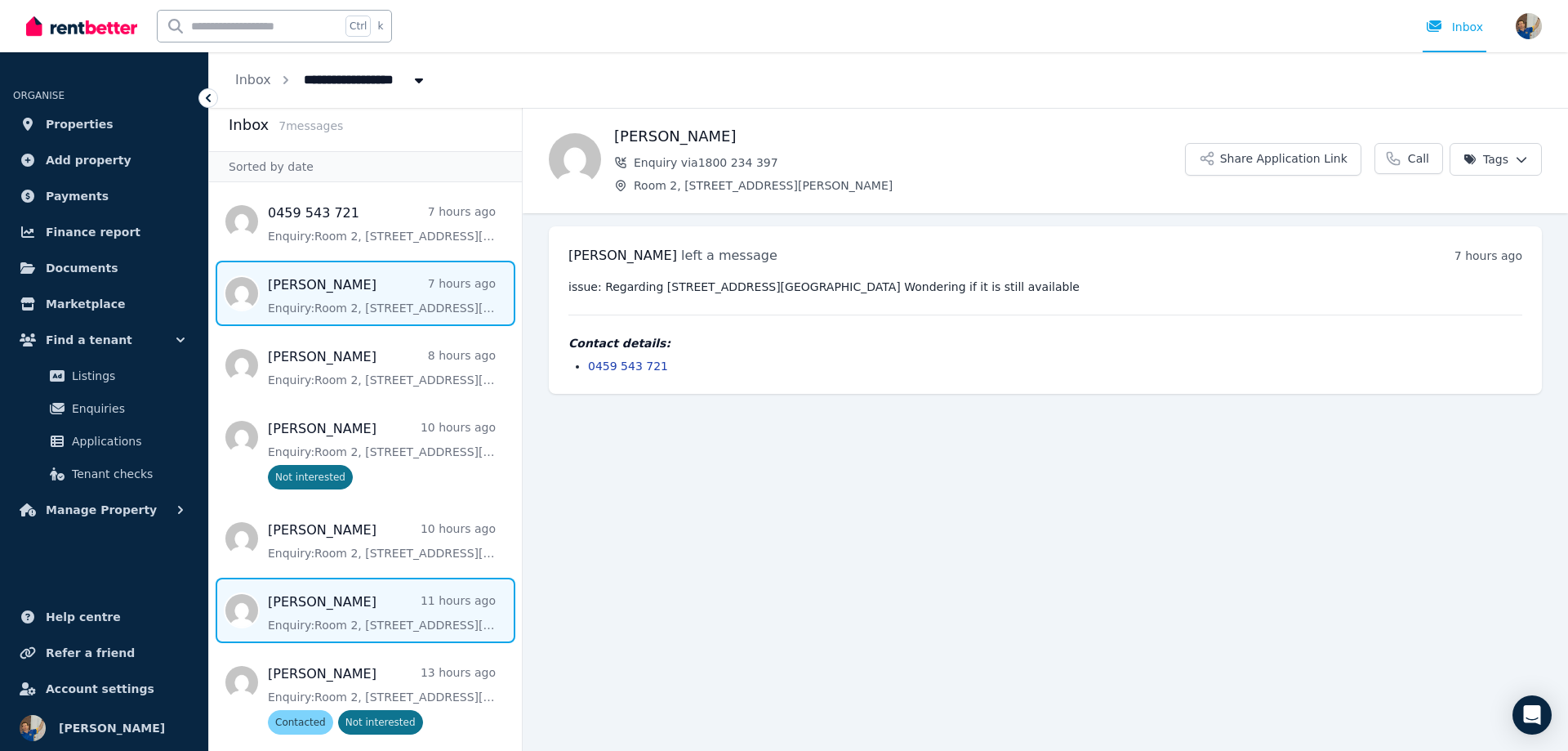
click at [322, 623] on span "Message list" at bounding box center [366, 610] width 313 height 65
